Goal: Task Accomplishment & Management: Manage account settings

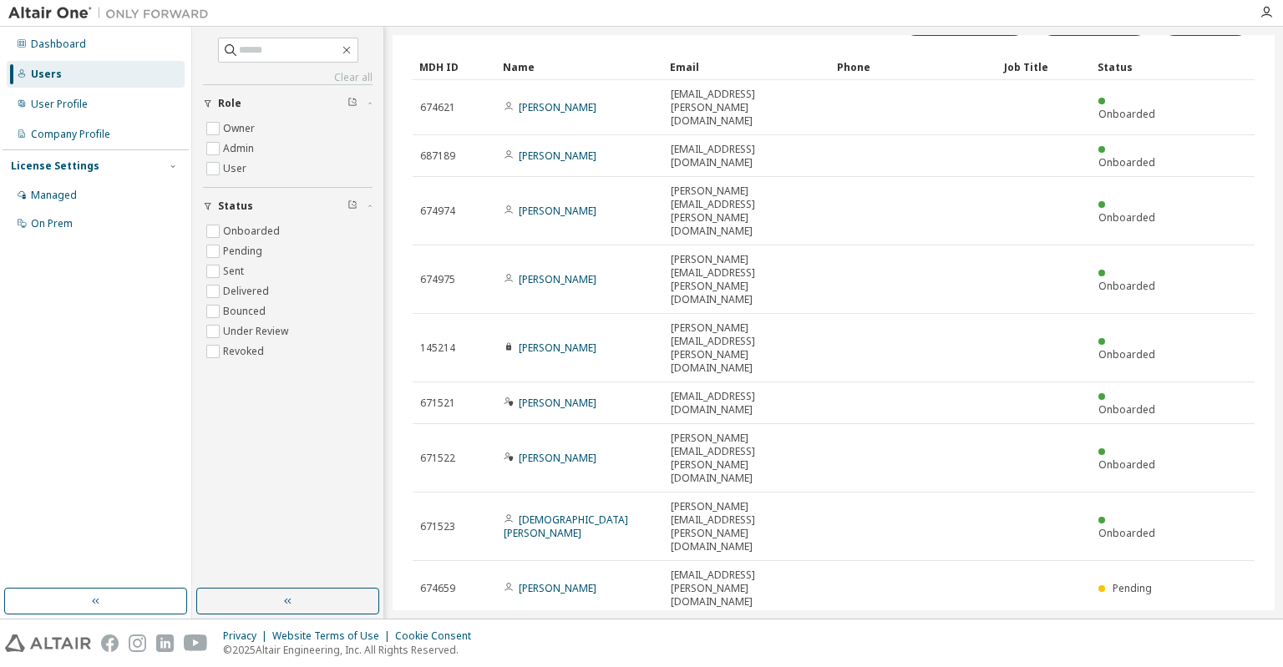
scroll to position [63, 0]
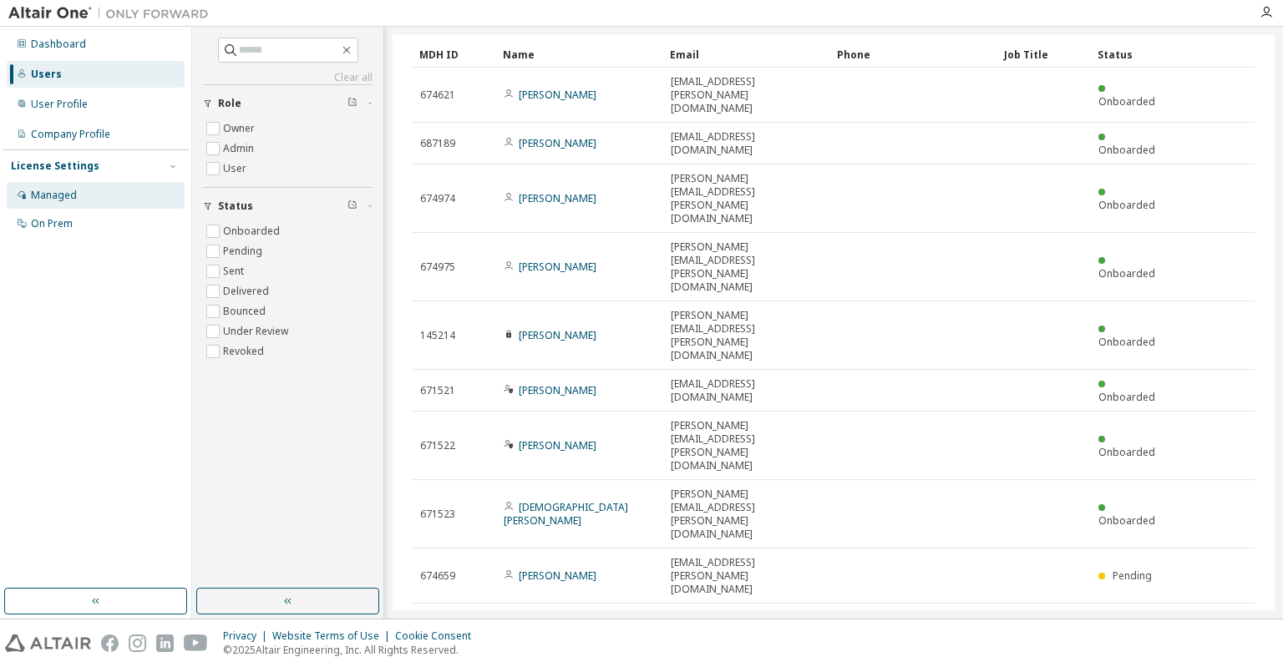
click at [54, 200] on div "Managed" at bounding box center [54, 195] width 46 height 13
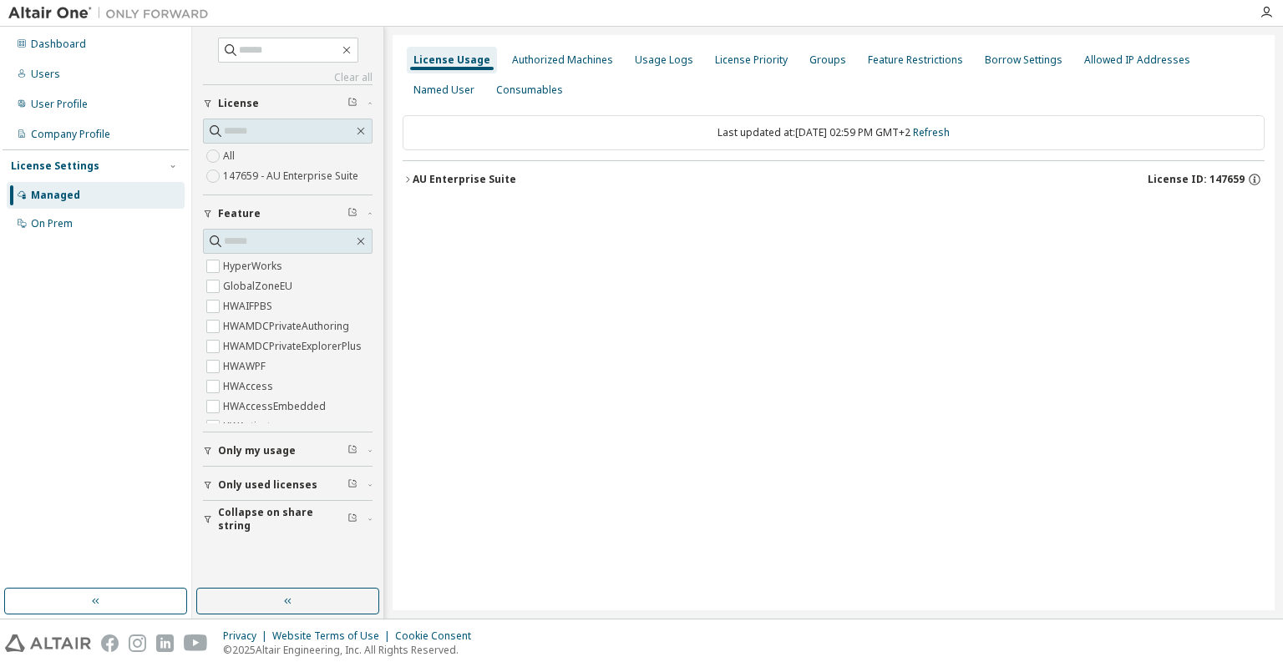
click at [252, 484] on span "Only used licenses" at bounding box center [267, 484] width 99 height 13
click at [562, 58] on div "Authorized Machines" at bounding box center [562, 59] width 101 height 13
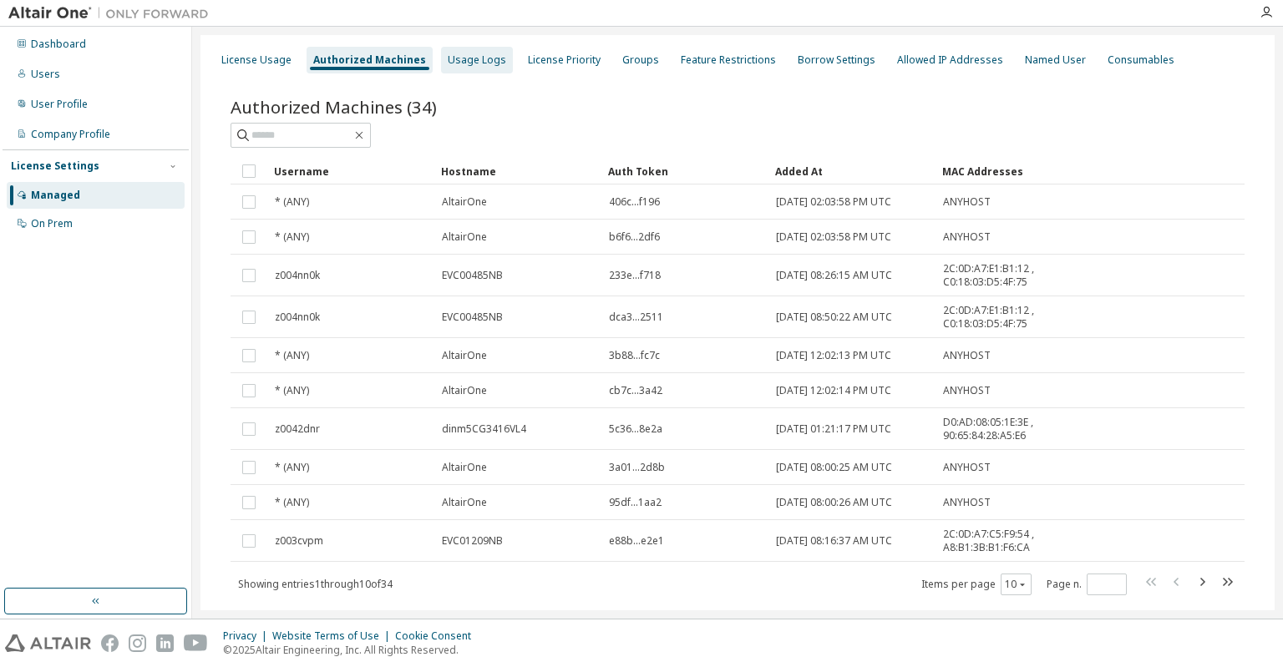
click at [463, 61] on div "Usage Logs" at bounding box center [477, 59] width 58 height 13
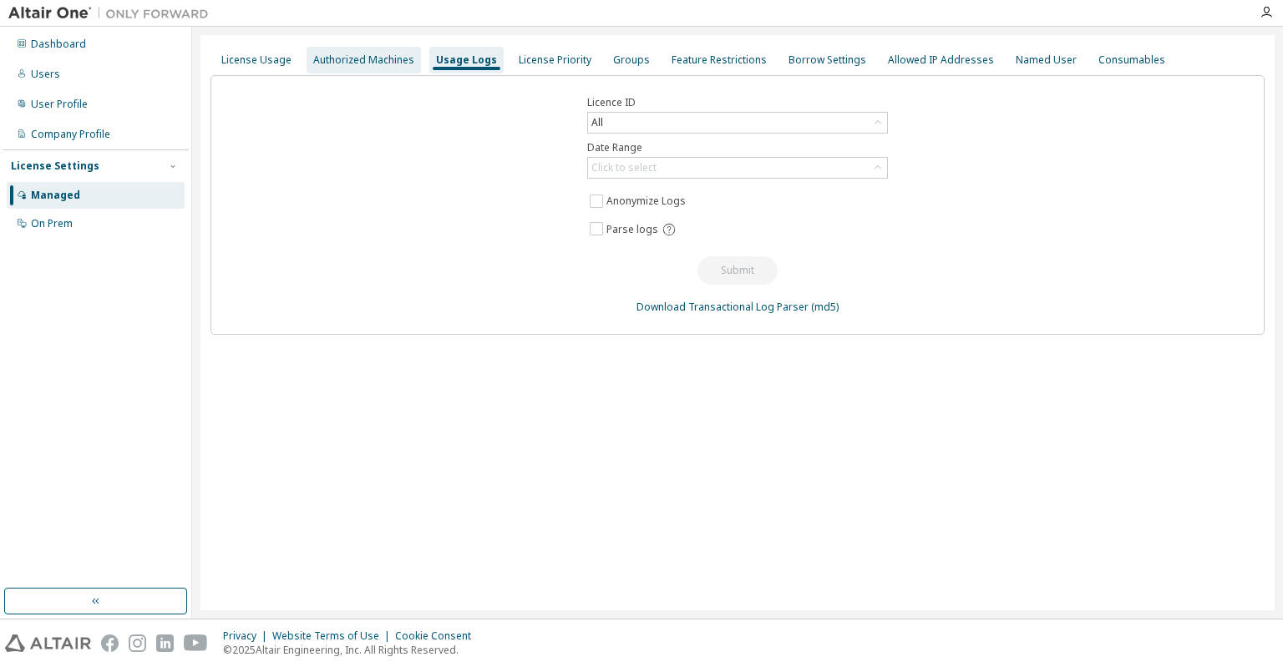
click at [372, 63] on div "Authorized Machines" at bounding box center [363, 59] width 101 height 13
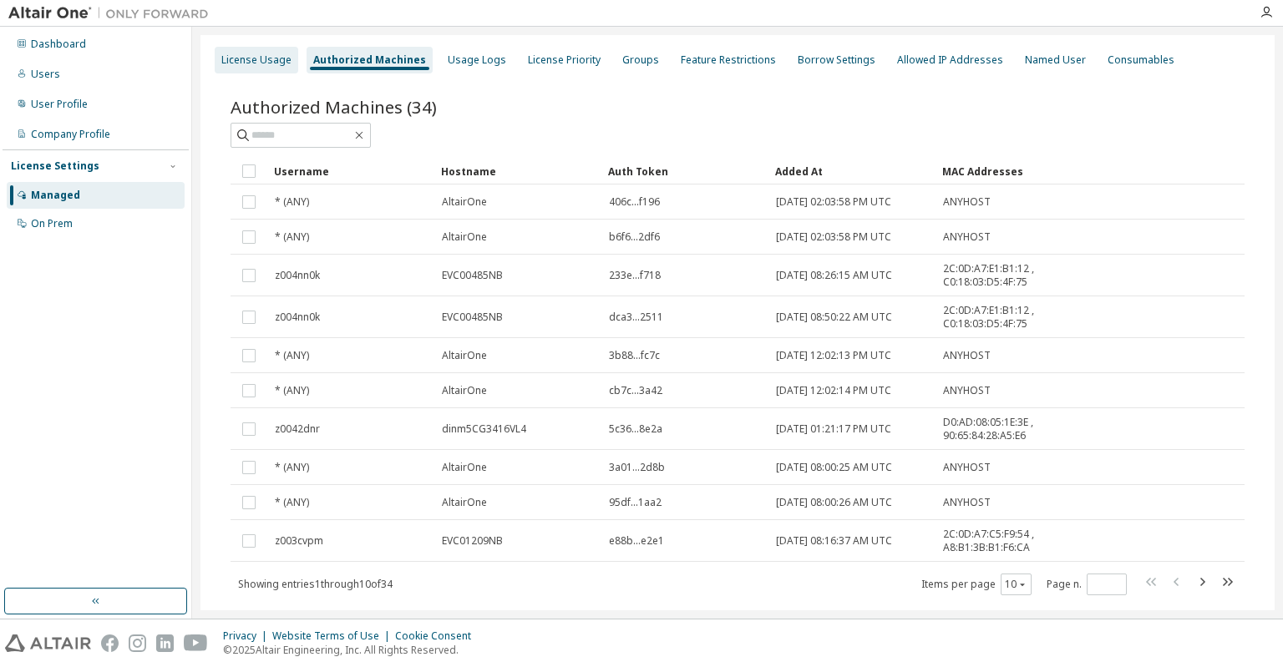
click at [276, 58] on div "License Usage" at bounding box center [256, 59] width 70 height 13
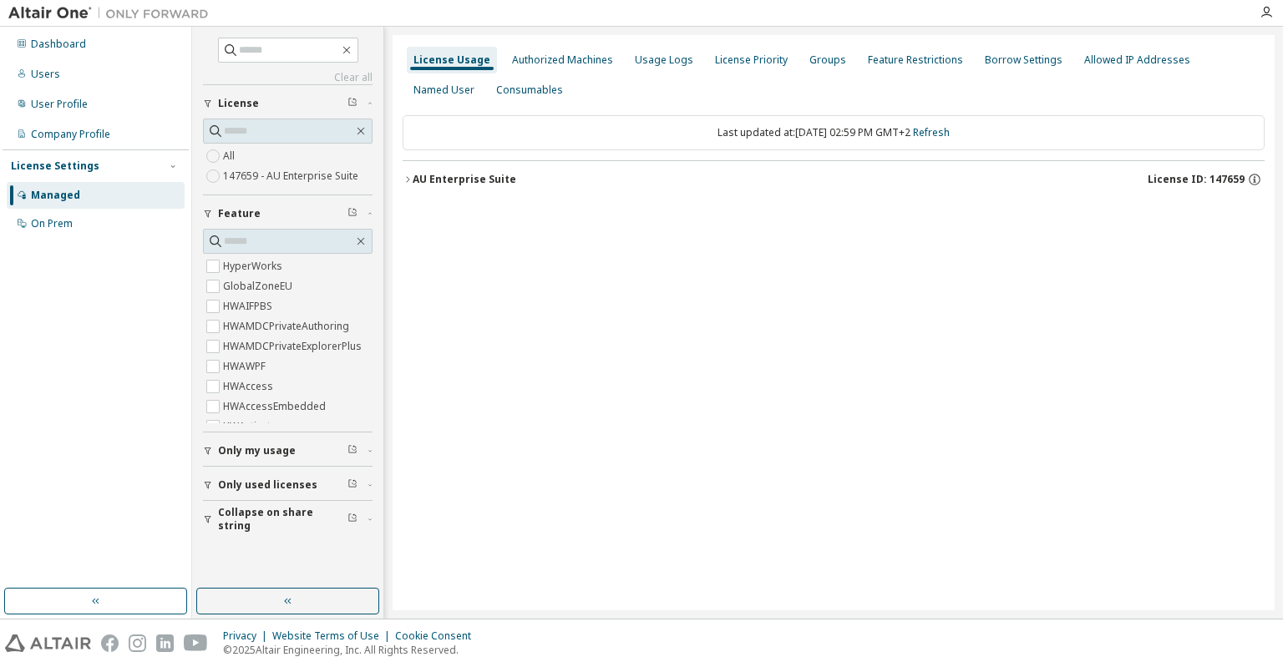
click at [235, 153] on label "All" at bounding box center [230, 156] width 15 height 20
click at [408, 181] on icon "button" at bounding box center [407, 179] width 3 height 6
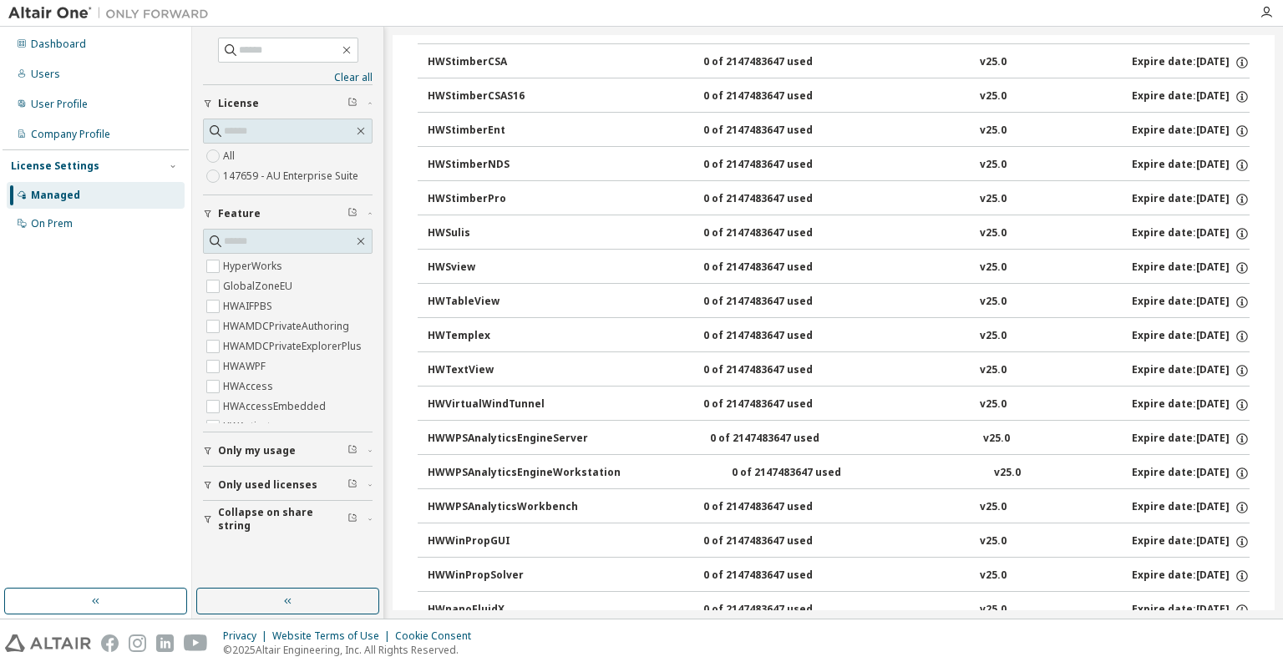
scroll to position [10754, 0]
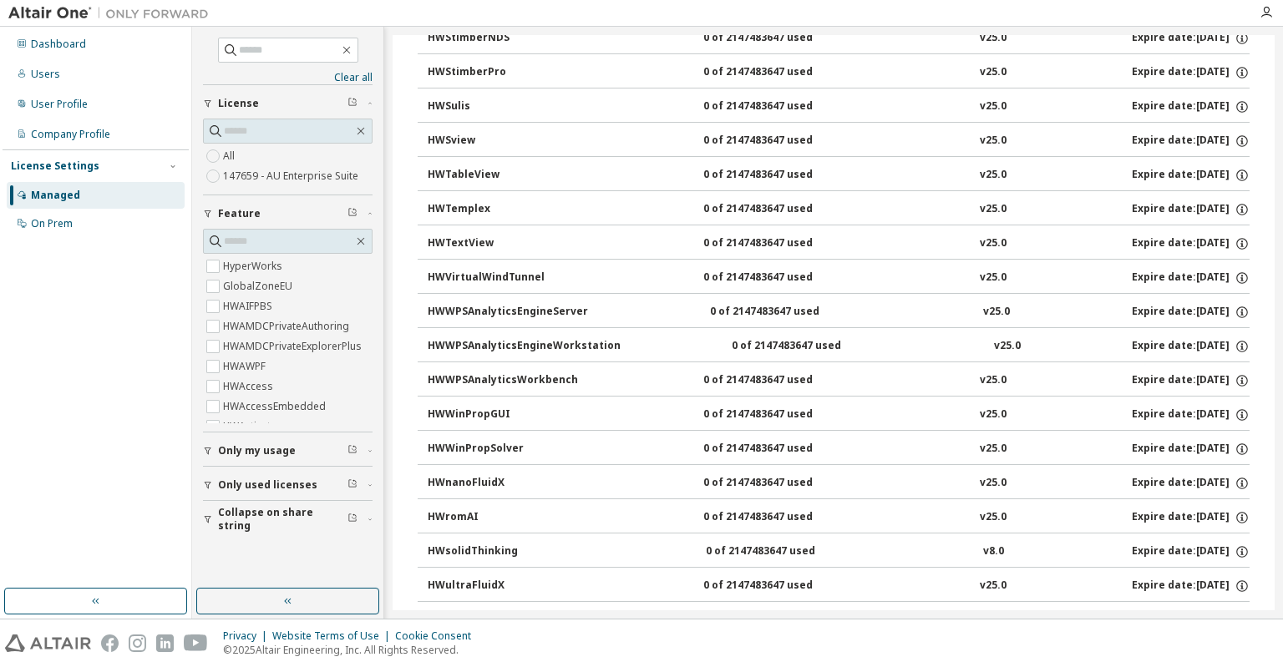
click at [266, 483] on span "Only used licenses" at bounding box center [267, 484] width 99 height 13
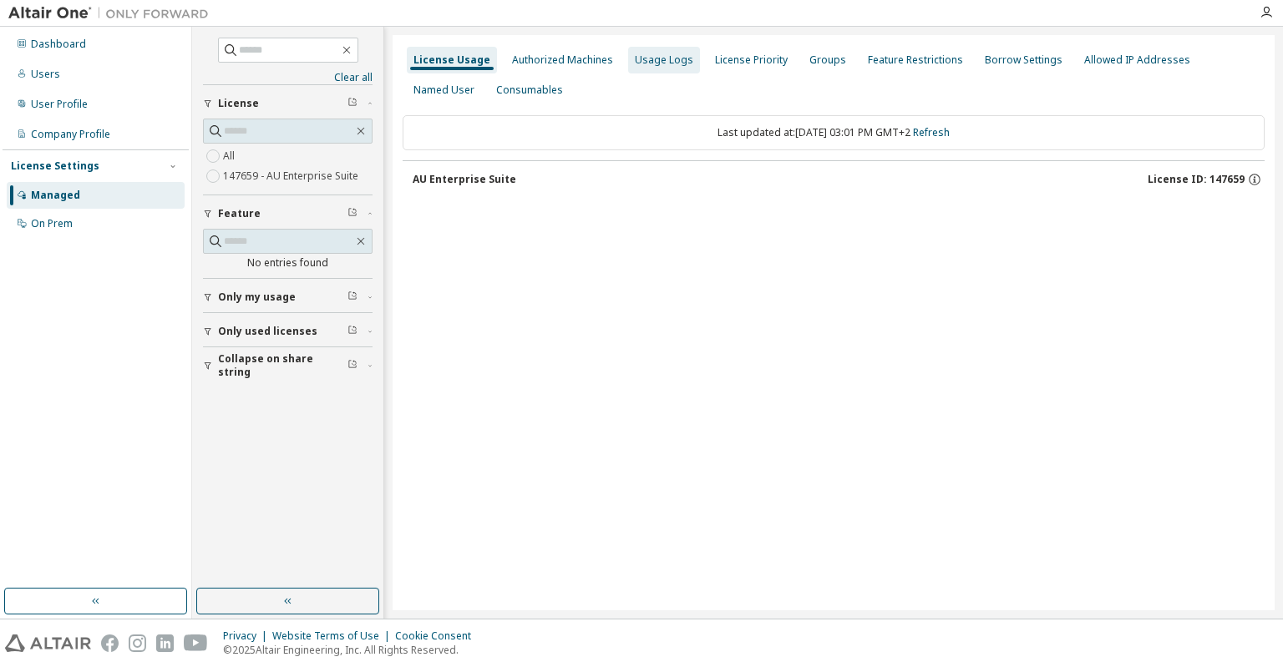
click at [640, 58] on div "Usage Logs" at bounding box center [664, 59] width 58 height 13
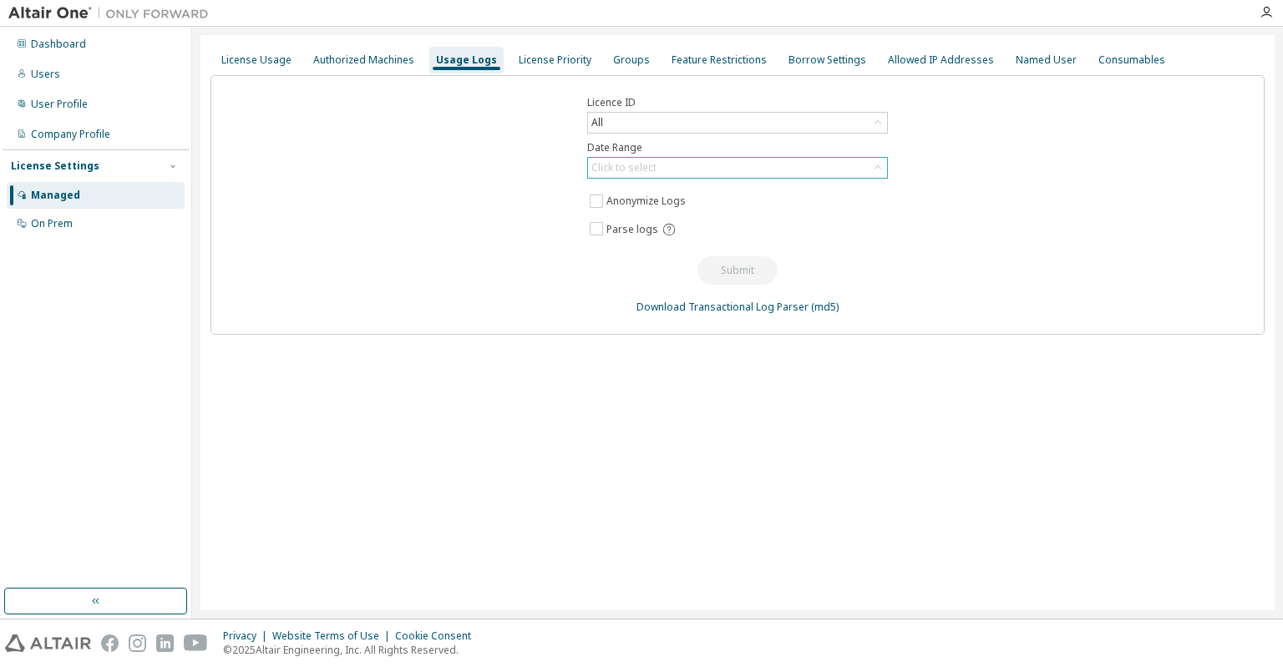
click at [767, 175] on div "Click to select" at bounding box center [737, 168] width 299 height 20
click at [660, 215] on li "Last 30 days" at bounding box center [737, 214] width 296 height 22
click at [740, 279] on button "Submit" at bounding box center [737, 270] width 80 height 28
click at [1265, 11] on icon "button" at bounding box center [1265, 12] width 13 height 13
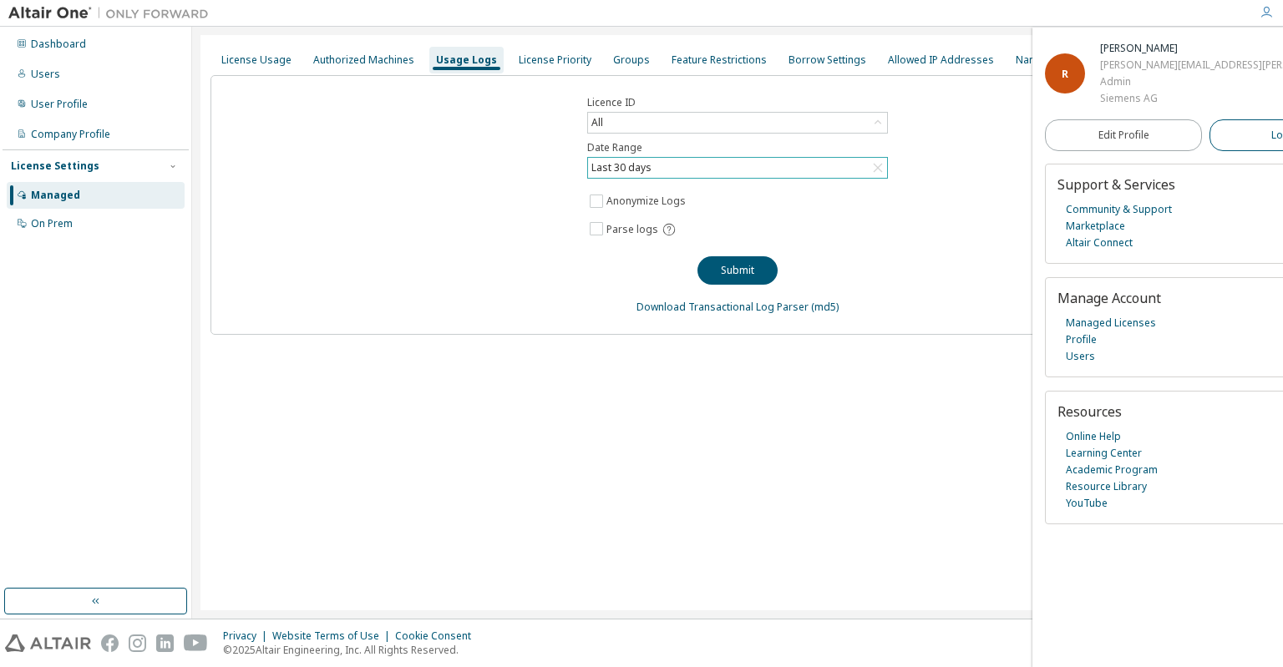
click at [1271, 134] on span "Logout" at bounding box center [1288, 135] width 34 height 17
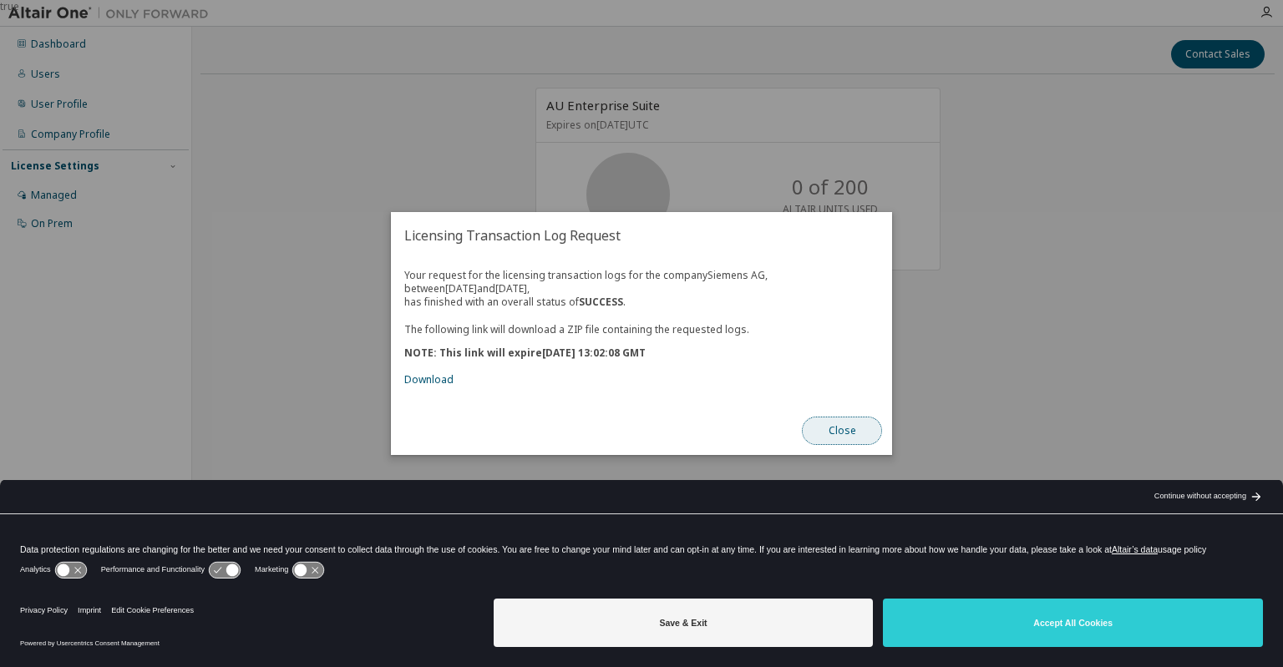
click at [810, 429] on button "Close" at bounding box center [842, 431] width 80 height 28
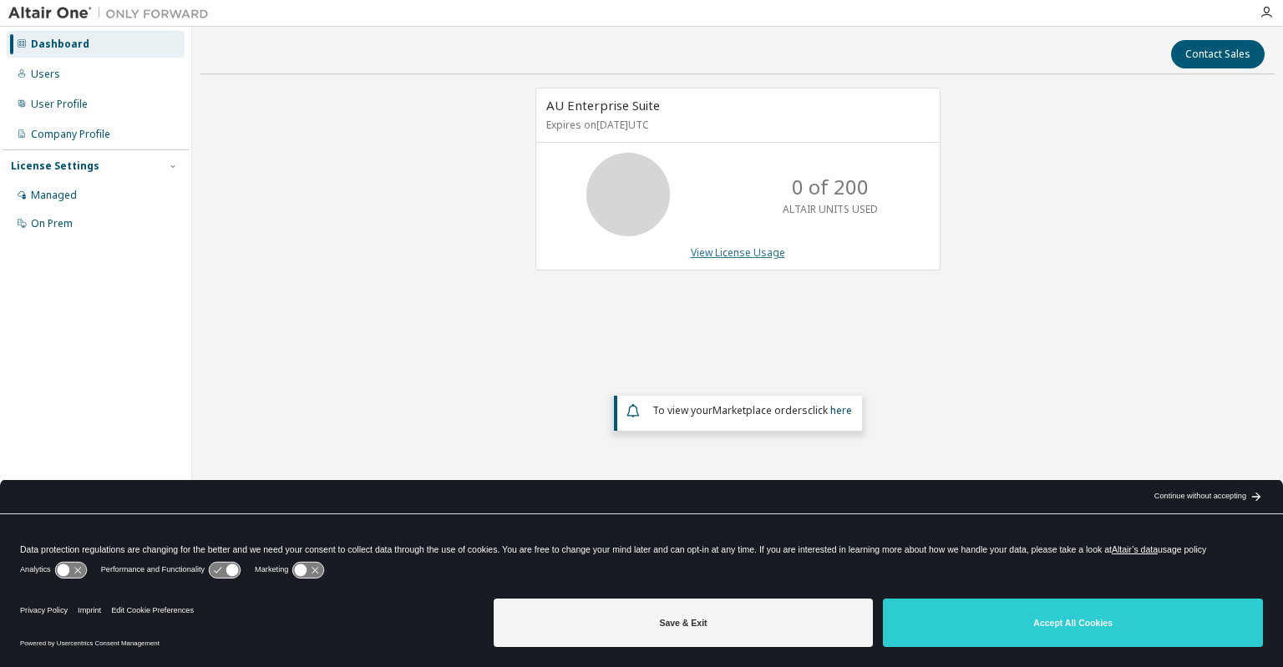
click at [716, 252] on link "View License Usage" at bounding box center [738, 253] width 94 height 14
